Goal: Navigation & Orientation: Go to known website

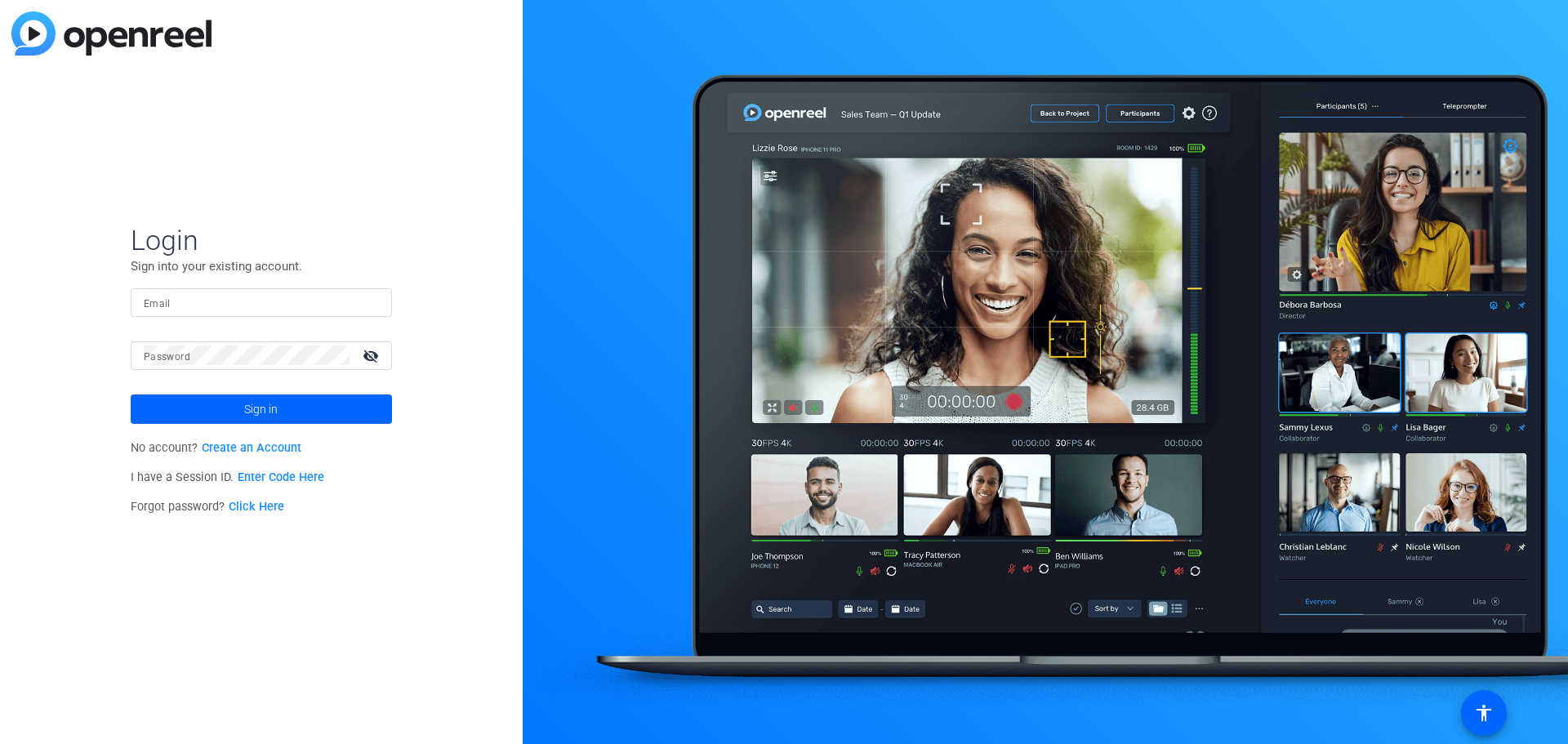
click at [1484, 499] on div at bounding box center [1045, 372] width 1045 height 744
click at [1483, 500] on div at bounding box center [1045, 372] width 1045 height 744
click at [1474, 504] on div at bounding box center [1045, 372] width 1045 height 744
click at [1471, 504] on div at bounding box center [1045, 372] width 1045 height 744
drag, startPoint x: 1166, startPoint y: 204, endPoint x: 1116, endPoint y: 204, distance: 50.0
